Goal: Transaction & Acquisition: Purchase product/service

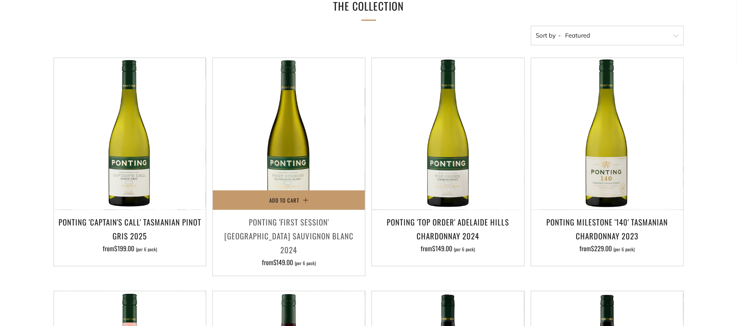
click at [275, 231] on h3 "Ponting 'First Session' [GEOGRAPHIC_DATA] Sauvignon Blanc 2024" at bounding box center [289, 236] width 144 height 42
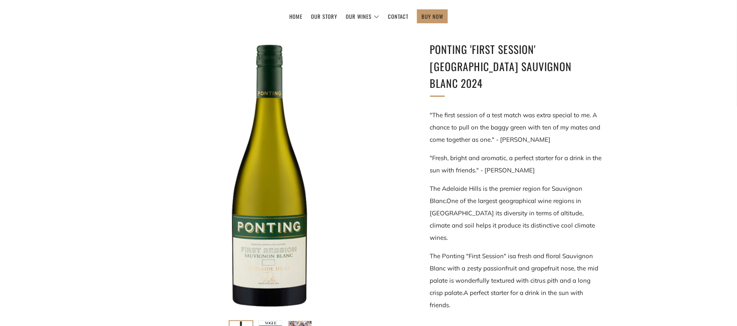
scroll to position [105, 0]
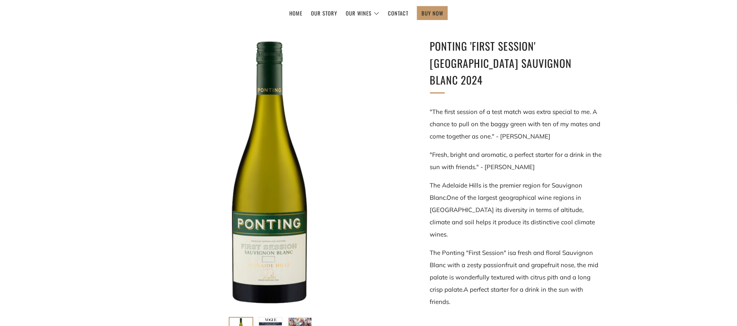
drag, startPoint x: 429, startPoint y: 223, endPoint x: 461, endPoint y: 272, distance: 58.0
click at [461, 272] on div "Ponting 'First Session' Adelaide Hills Sauvignon Blanc 2024 "The first session …" at bounding box center [503, 324] width 196 height 573
copy p "The Ponting "First Session" is a fresh and floral Sauvignon Blanc with a zesty …"
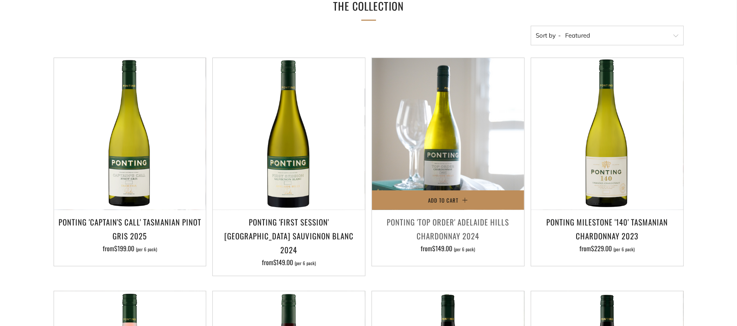
click at [459, 203] on button "Add to Cart" at bounding box center [448, 201] width 152 height 20
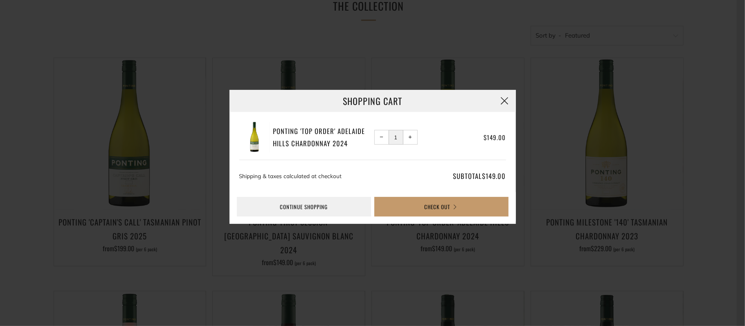
click at [508, 100] on button "button" at bounding box center [505, 101] width 22 height 22
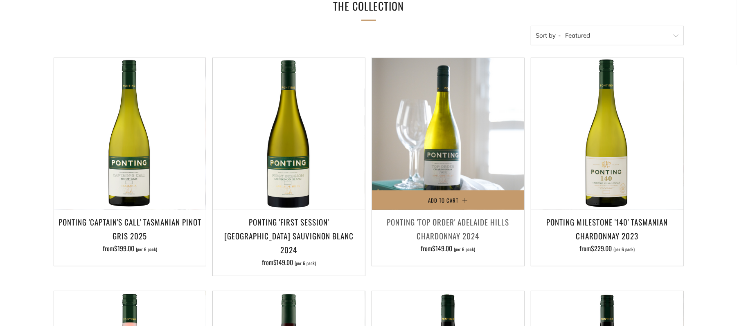
click at [468, 127] on img at bounding box center [448, 134] width 152 height 152
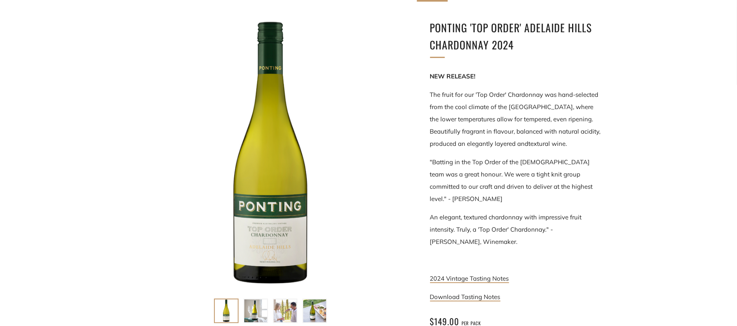
scroll to position [138, 0]
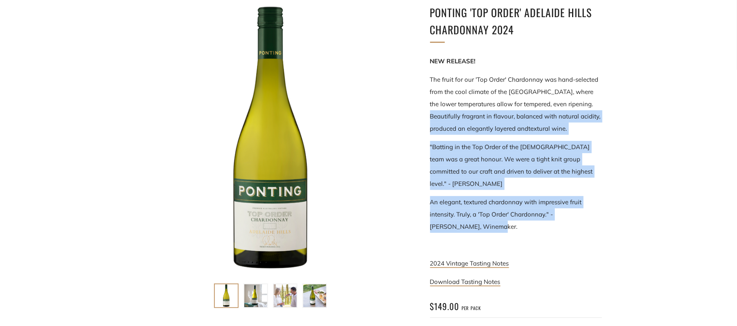
drag, startPoint x: 425, startPoint y: 113, endPoint x: 548, endPoint y: 210, distance: 157.0
click at [548, 210] on div "Ponting 'Top Order' Adelaide Hills Chardonnay 2024 NEW RELEASE! The fruit for o…" at bounding box center [503, 193] width 196 height 378
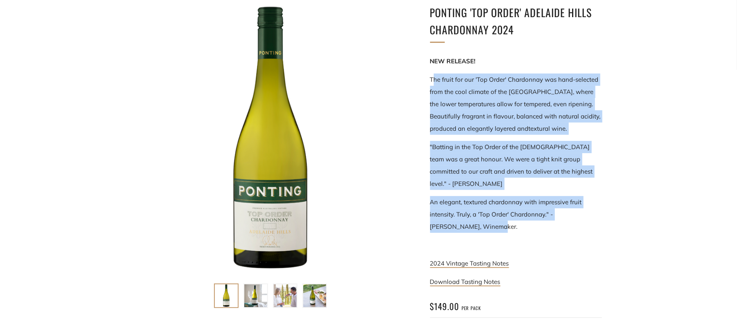
drag, startPoint x: 432, startPoint y: 79, endPoint x: 490, endPoint y: 218, distance: 150.5
click at [490, 218] on div "NEW RELEASE! The fruit for our 'Top Order' Chardonnay was hand-selected from th…" at bounding box center [516, 171] width 172 height 233
copy div "he fruit for our 'Top Order' Chardonnay was hand-selected from the cool climate…"
